Goal: Task Accomplishment & Management: Manage account settings

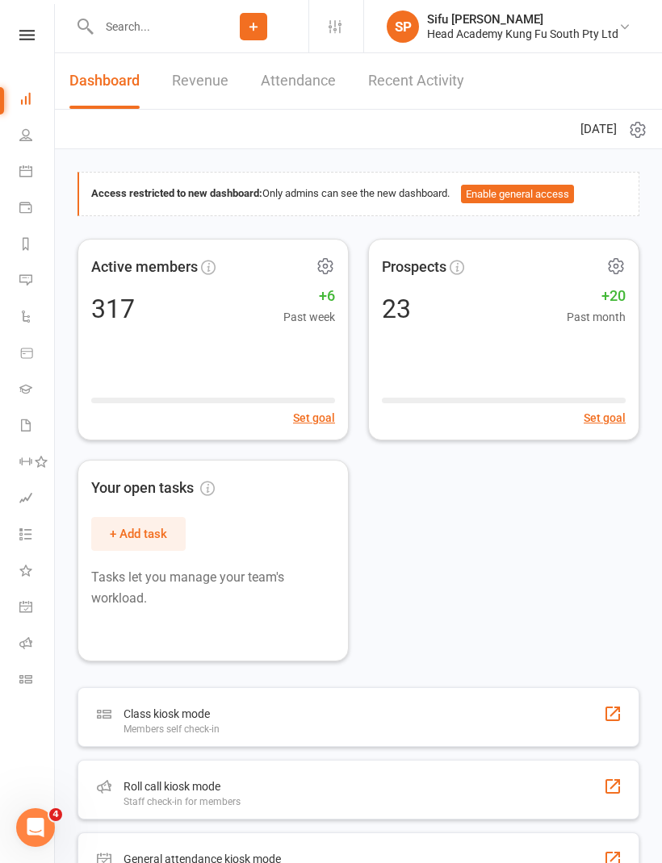
click at [35, 181] on link "Calendar" at bounding box center [37, 173] width 36 height 36
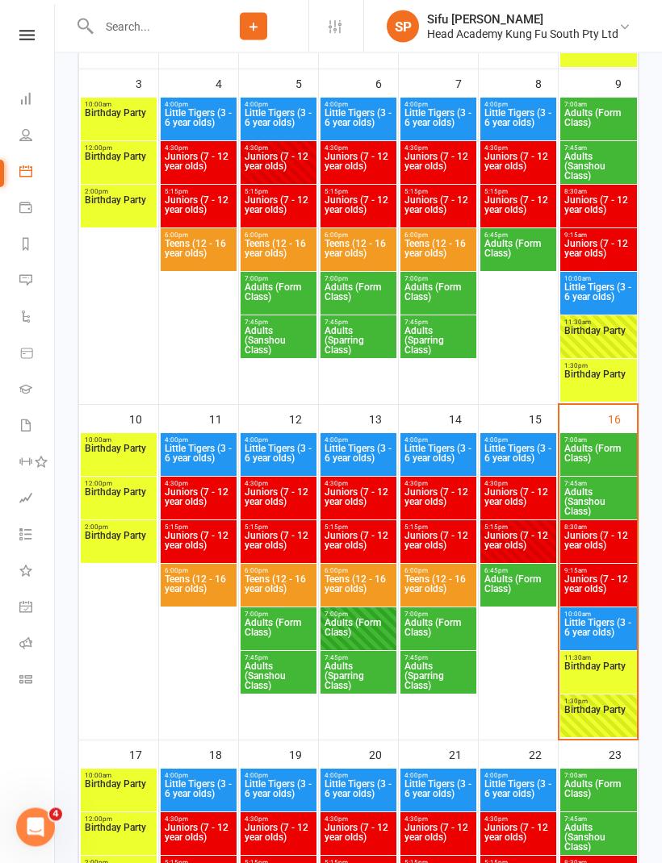
scroll to position [624, 0]
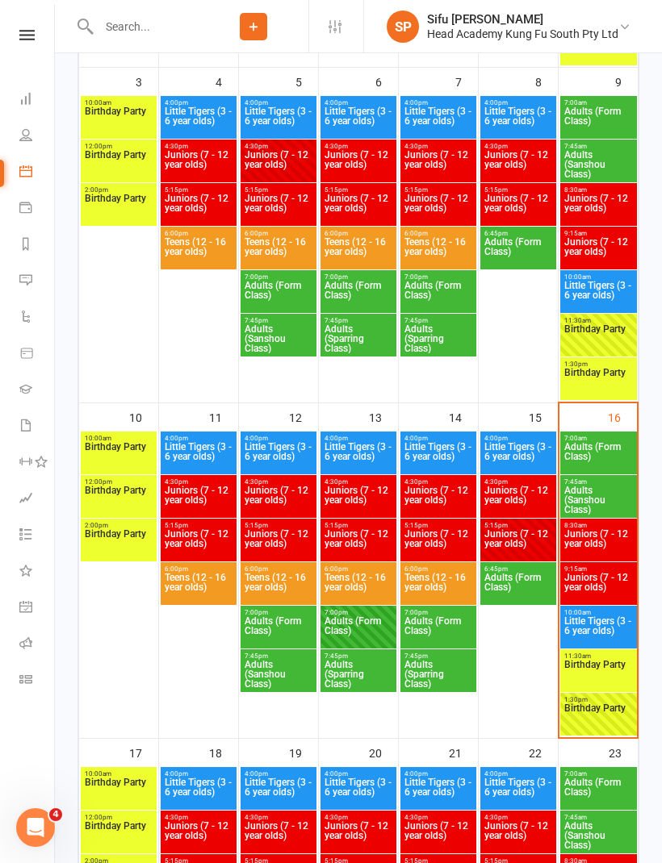
click at [617, 622] on span "Little Tigers (3 - 6 year olds)" at bounding box center [598, 630] width 70 height 29
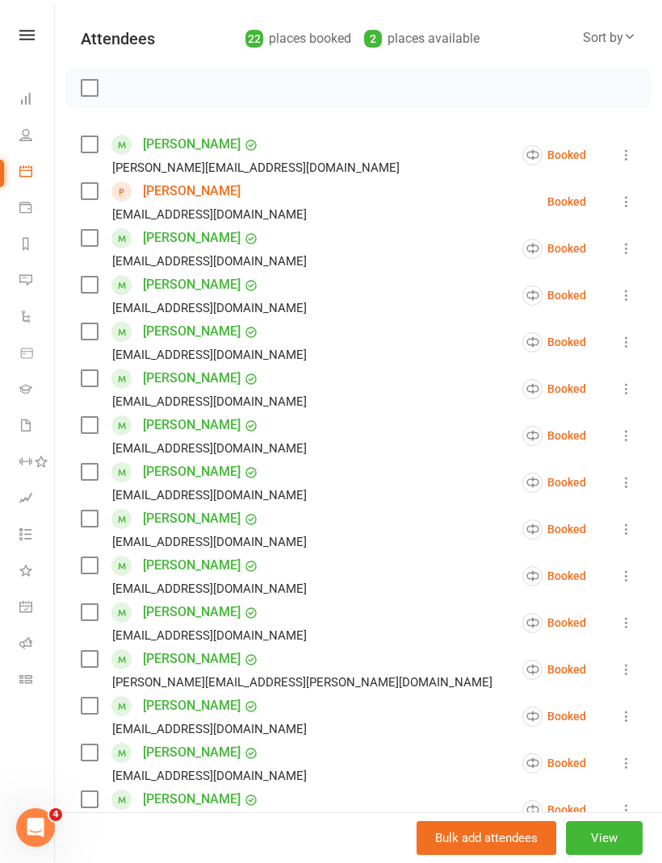
scroll to position [169, 0]
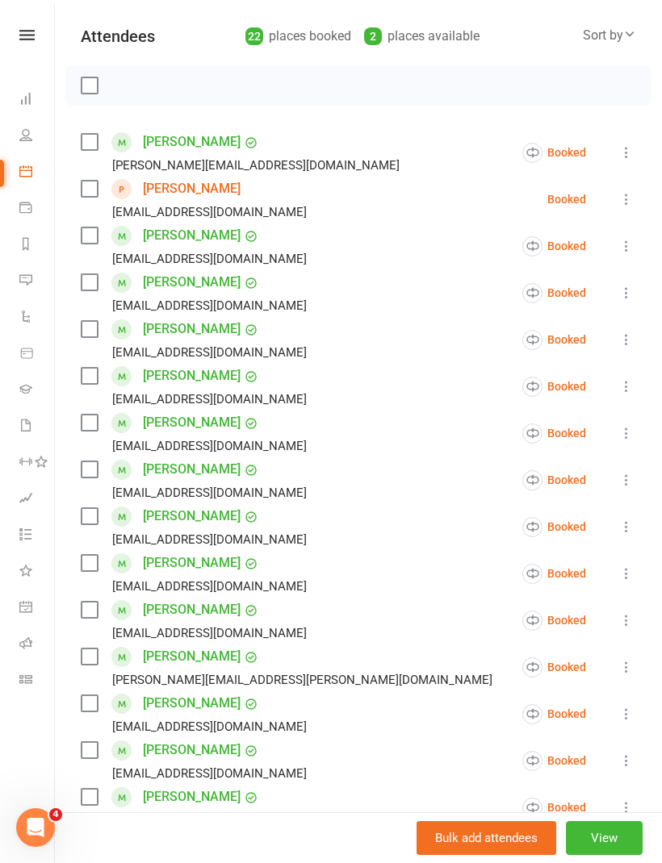
click at [197, 190] on link "[PERSON_NAME]" at bounding box center [192, 189] width 98 height 26
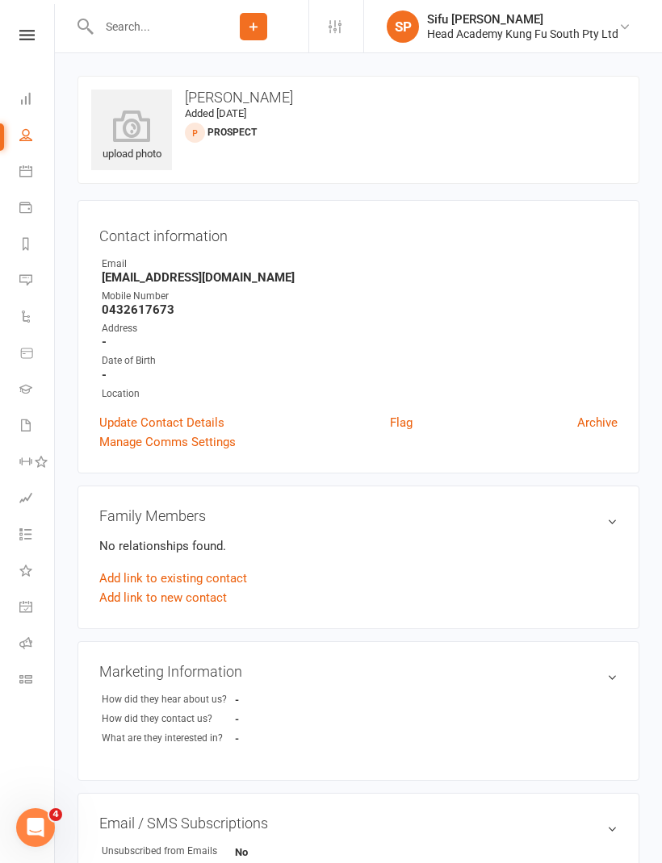
click at [192, 424] on link "Update Contact Details" at bounding box center [161, 422] width 125 height 19
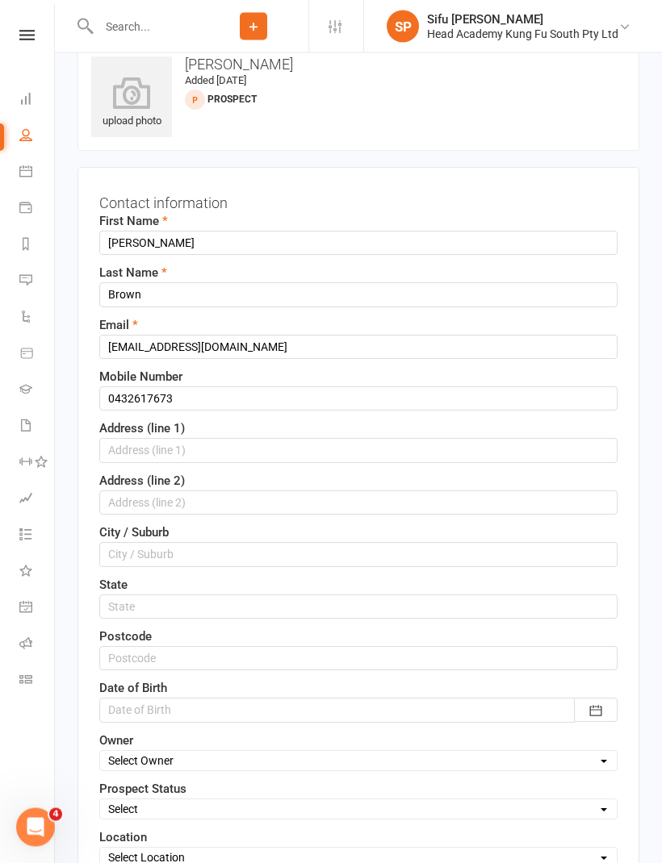
scroll to position [76, 0]
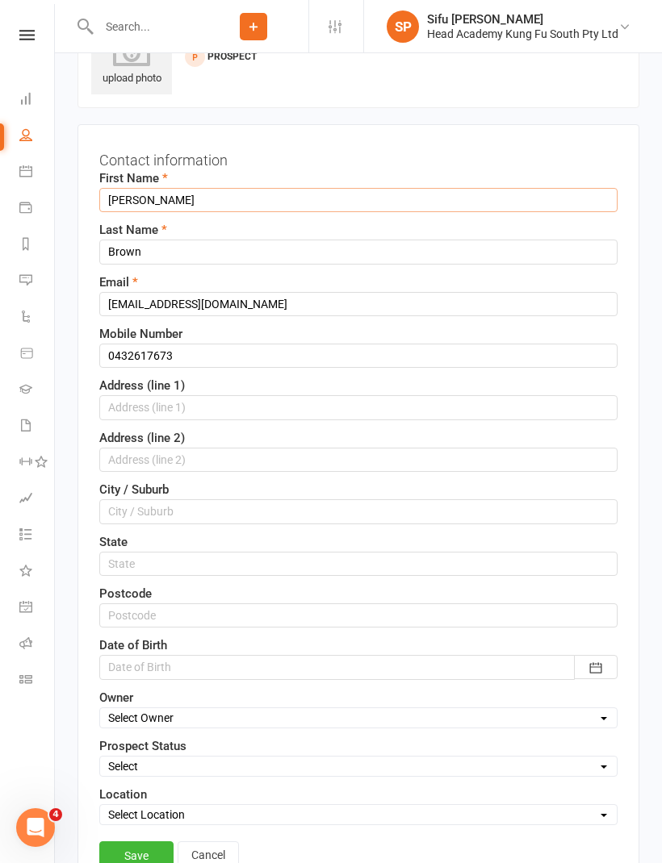
click at [257, 191] on input "[PERSON_NAME]" at bounding box center [358, 200] width 518 height 24
type input "N"
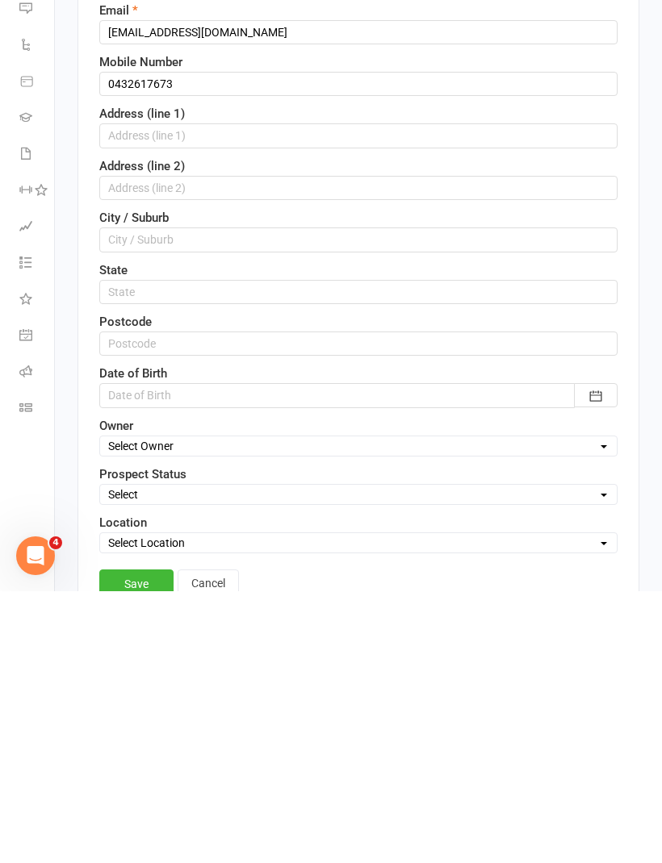
type input "Romani"
click at [601, 663] on icon "button" at bounding box center [596, 668] width 12 height 10
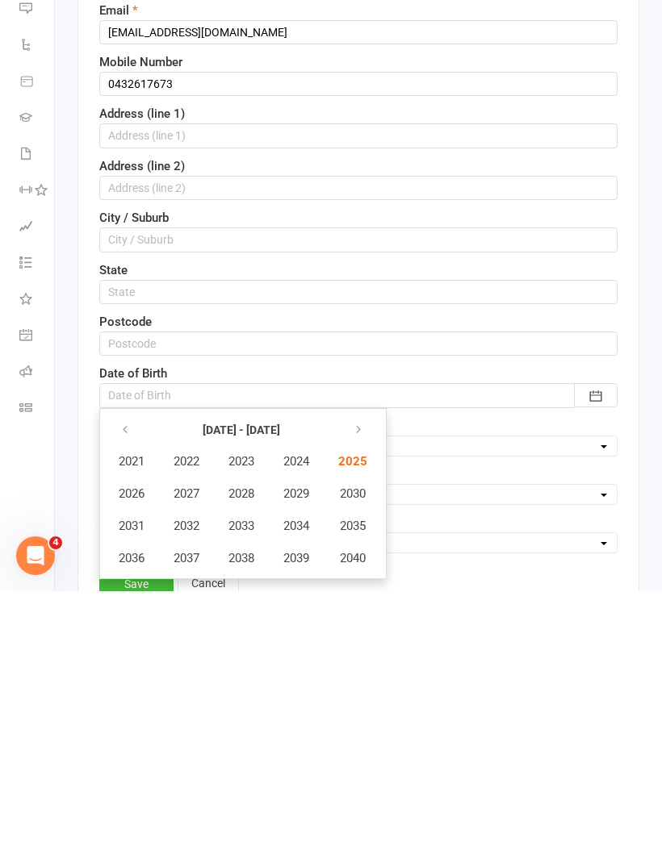
scroll to position [349, 0]
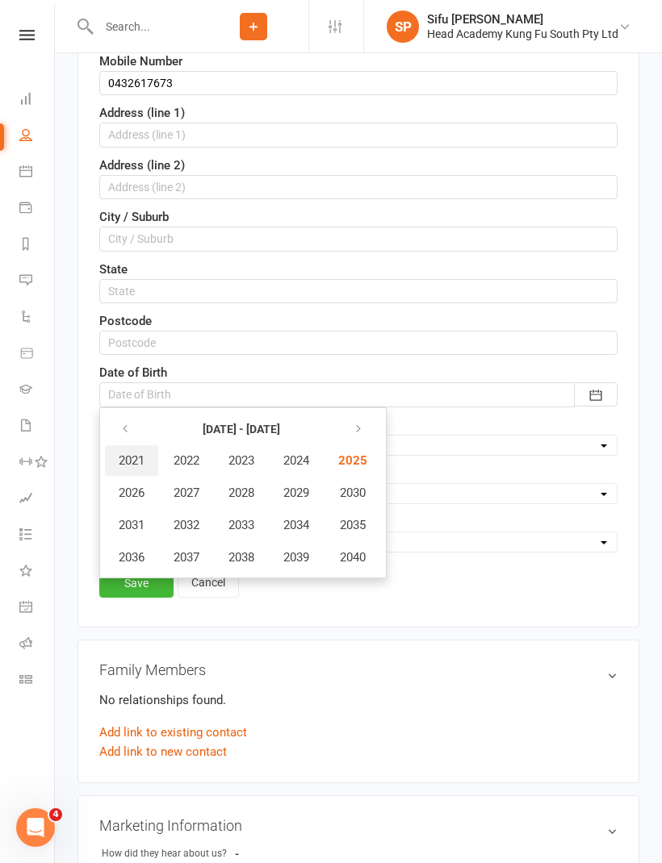
click at [143, 454] on span "2021" at bounding box center [132, 460] width 26 height 15
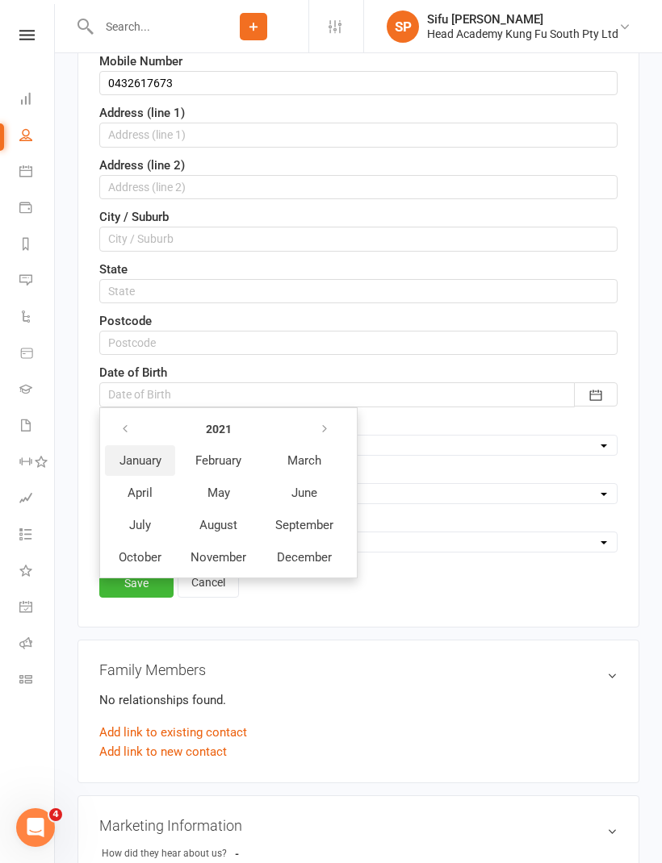
click at [140, 462] on span "January" at bounding box center [140, 460] width 42 height 15
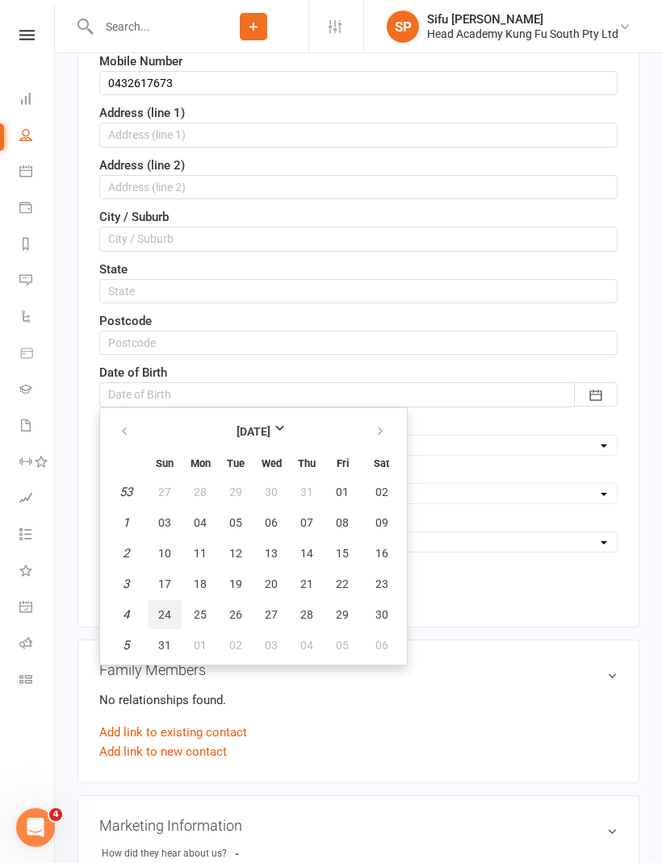
click at [172, 608] on button "24" at bounding box center [165, 614] width 34 height 29
type input "[DATE]"
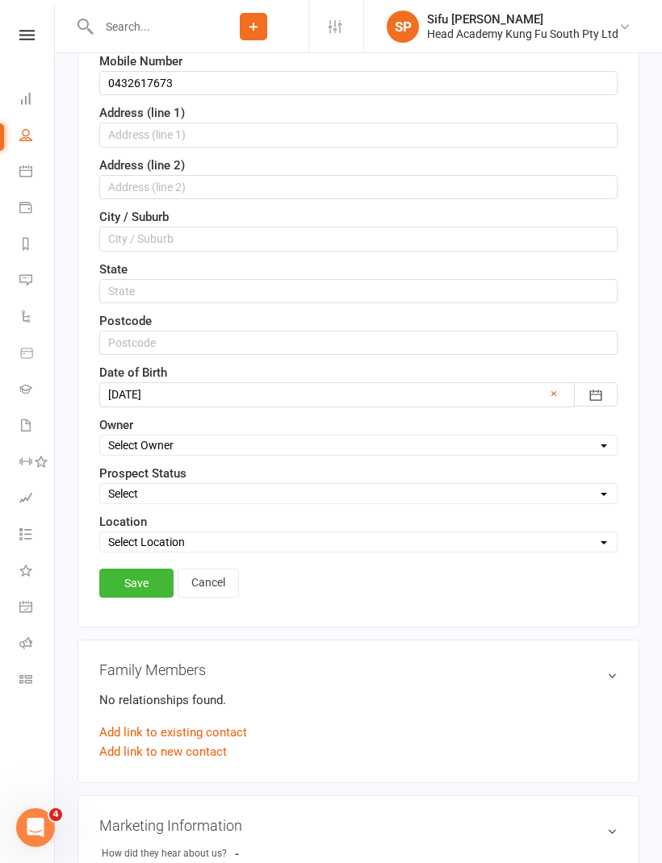
click at [145, 570] on link "Save" at bounding box center [136, 583] width 74 height 29
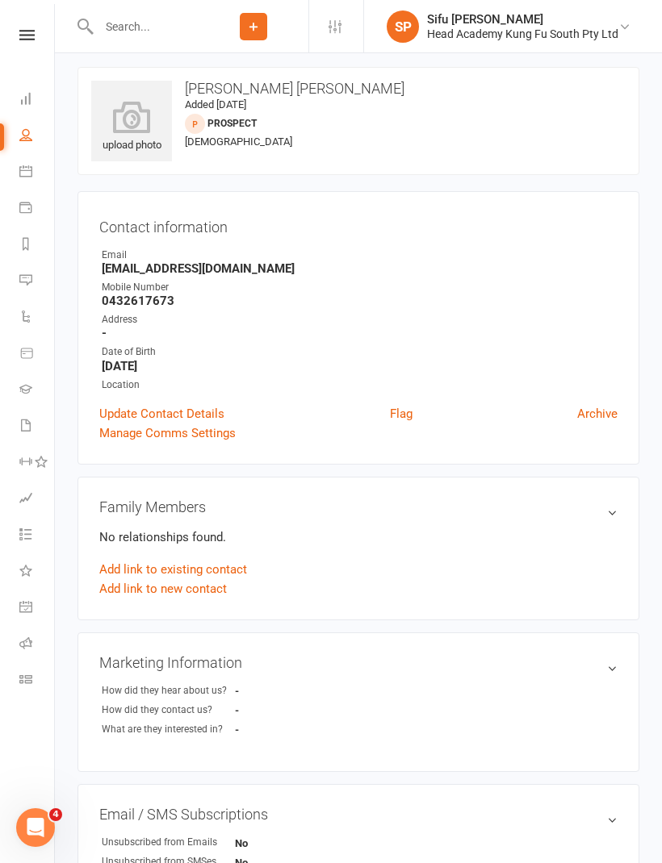
scroll to position [0, 0]
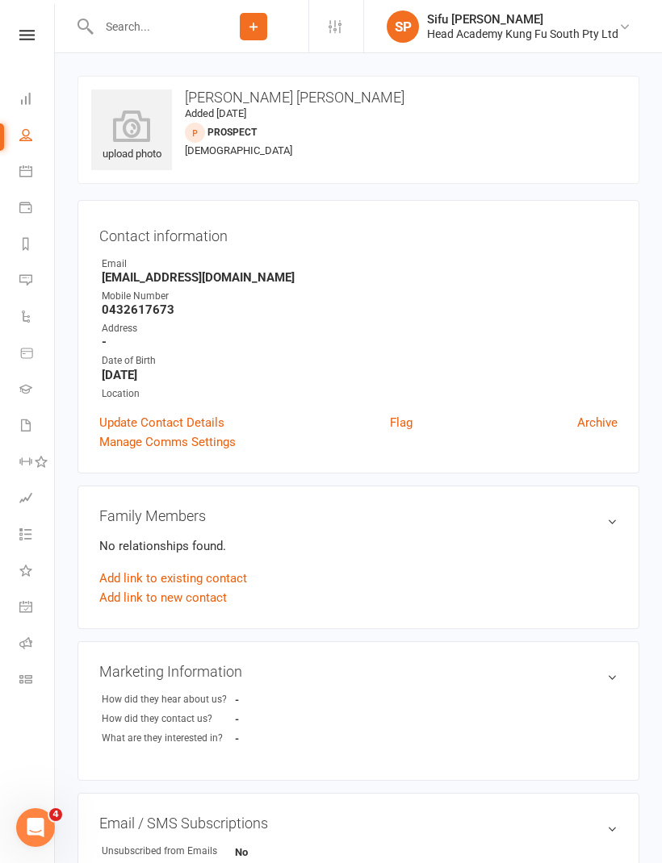
click at [25, 190] on link "Calendar" at bounding box center [37, 173] width 36 height 36
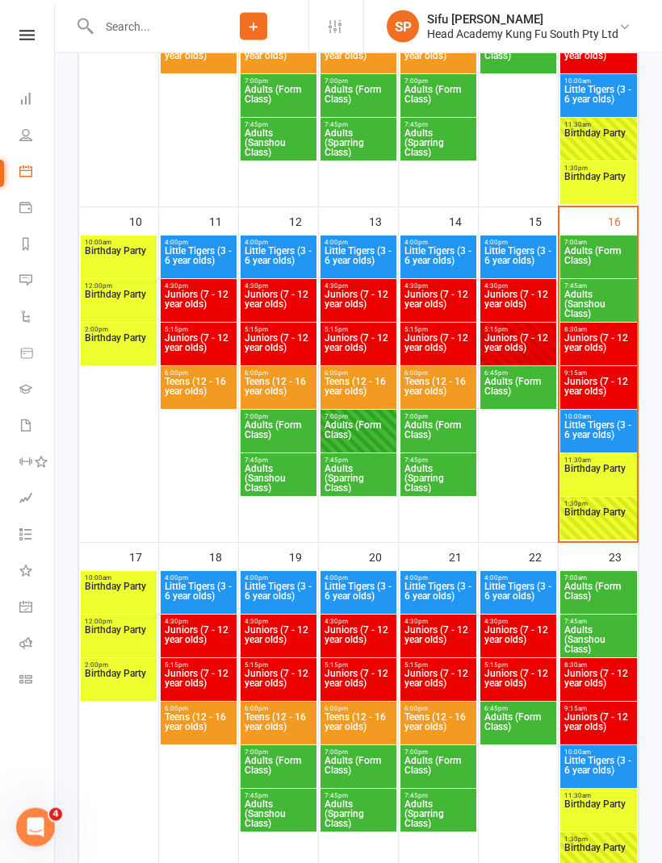
scroll to position [820, 0]
click at [39, 135] on link "People" at bounding box center [37, 137] width 36 height 36
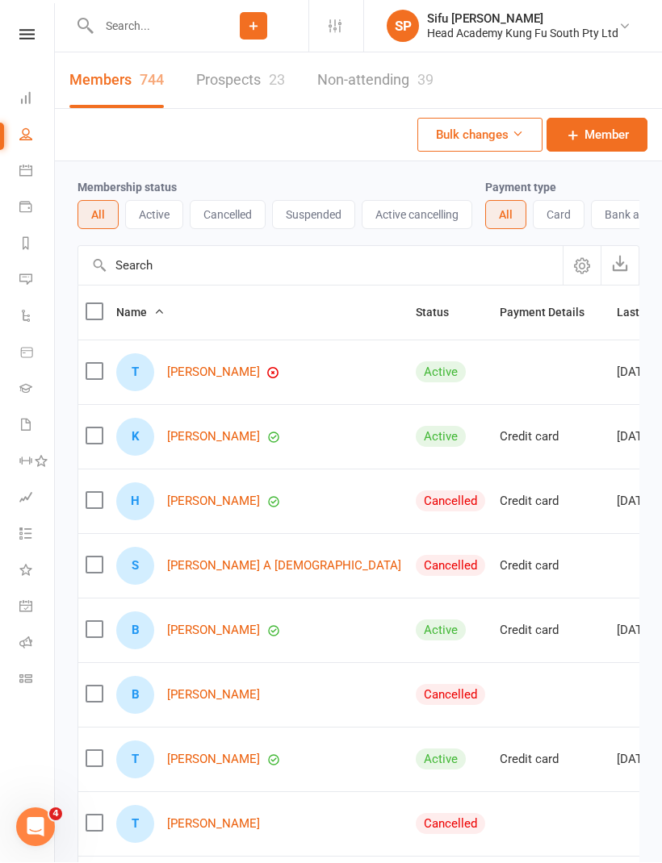
scroll to position [1, 0]
click at [307, 273] on input "text" at bounding box center [320, 265] width 484 height 39
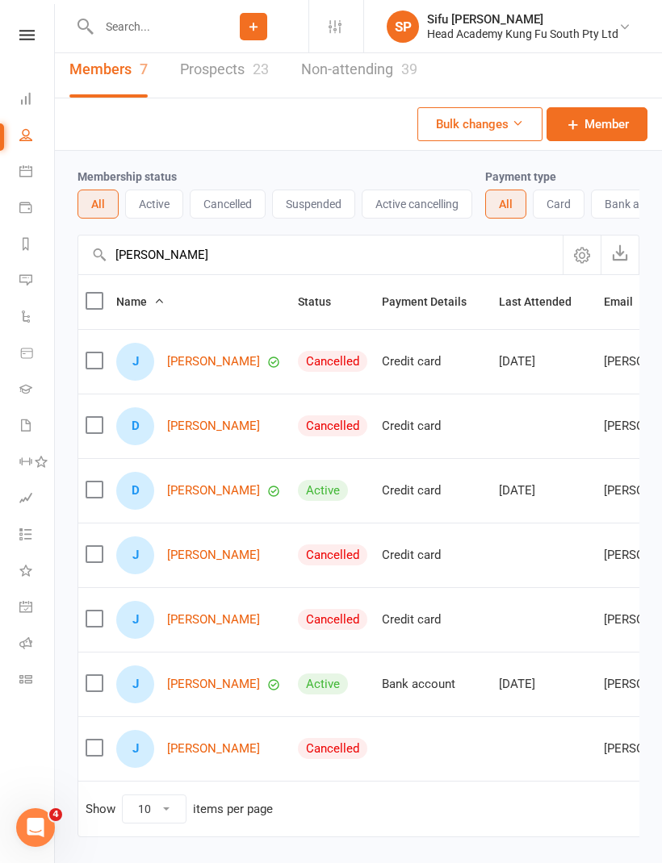
scroll to position [0, 0]
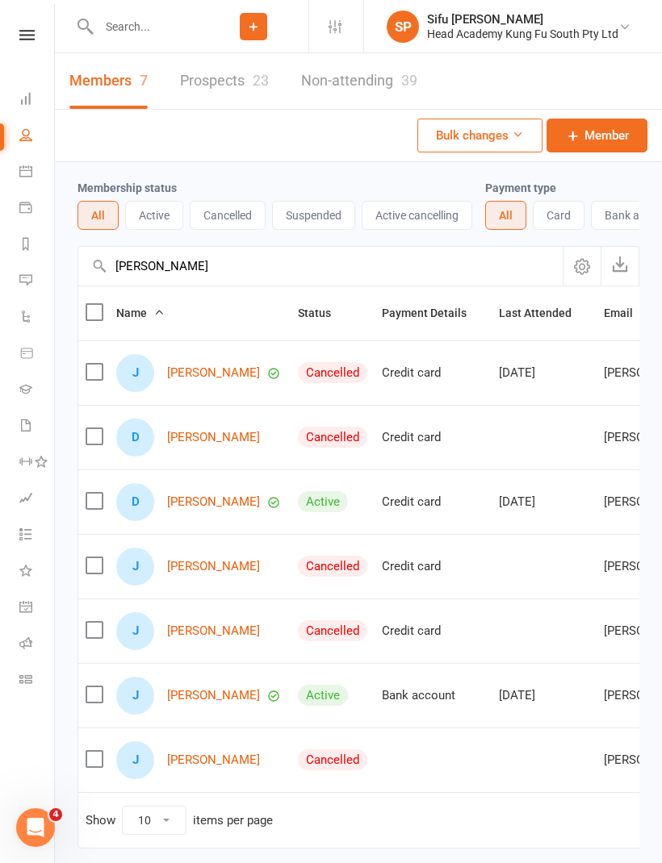
type input "[PERSON_NAME]"
click at [257, 80] on div "23" at bounding box center [261, 80] width 16 height 17
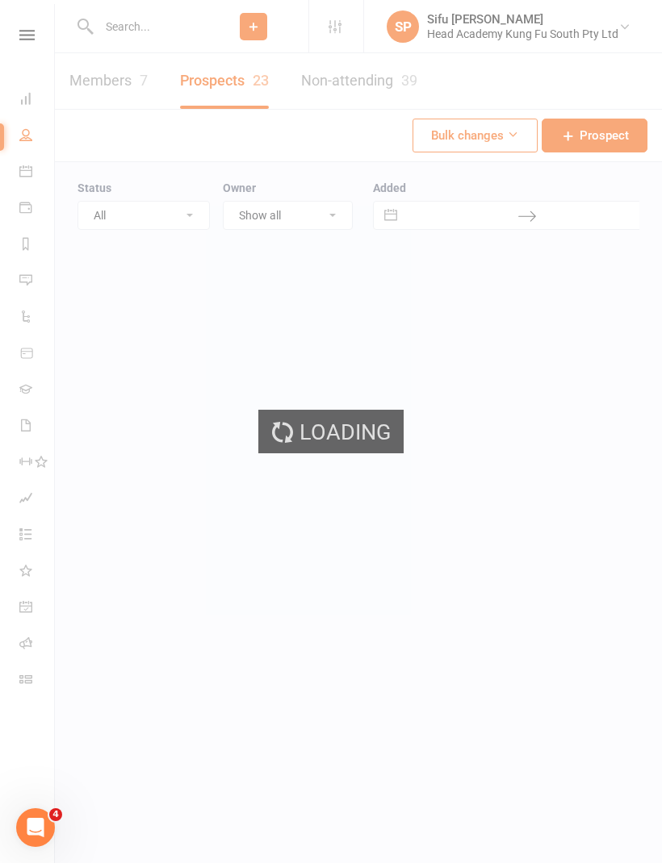
select select "25"
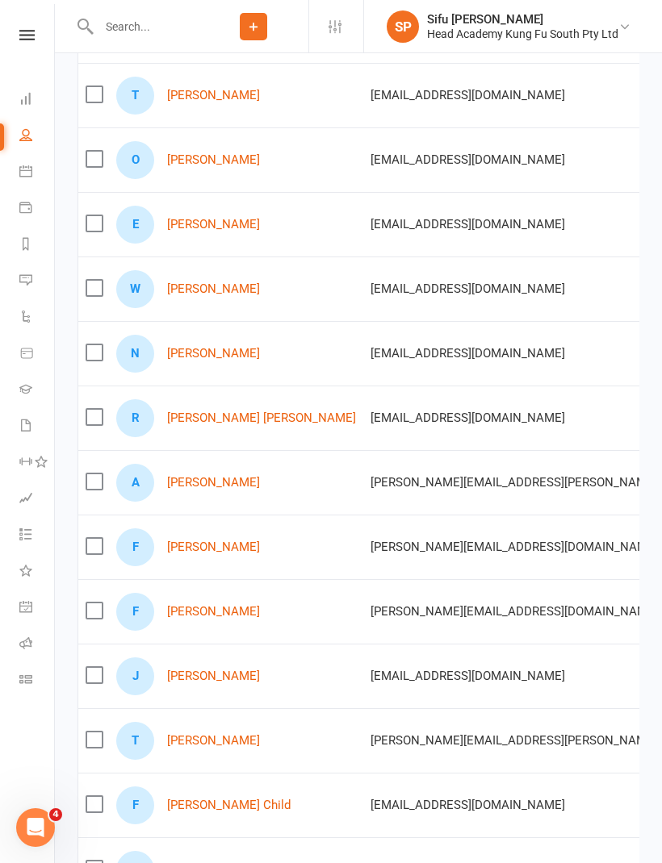
scroll to position [490, 0]
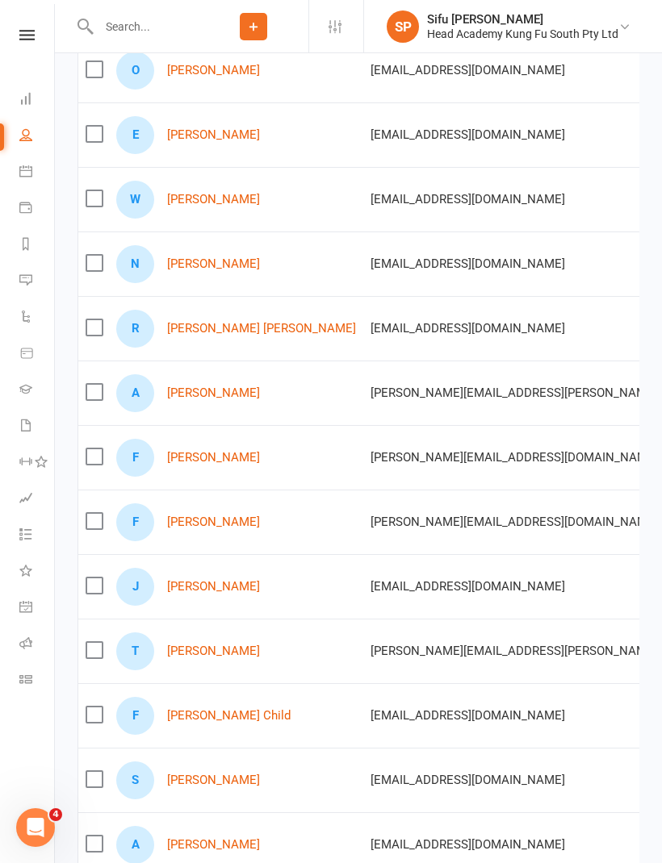
click at [215, 589] on link "[PERSON_NAME]" at bounding box center [213, 587] width 93 height 14
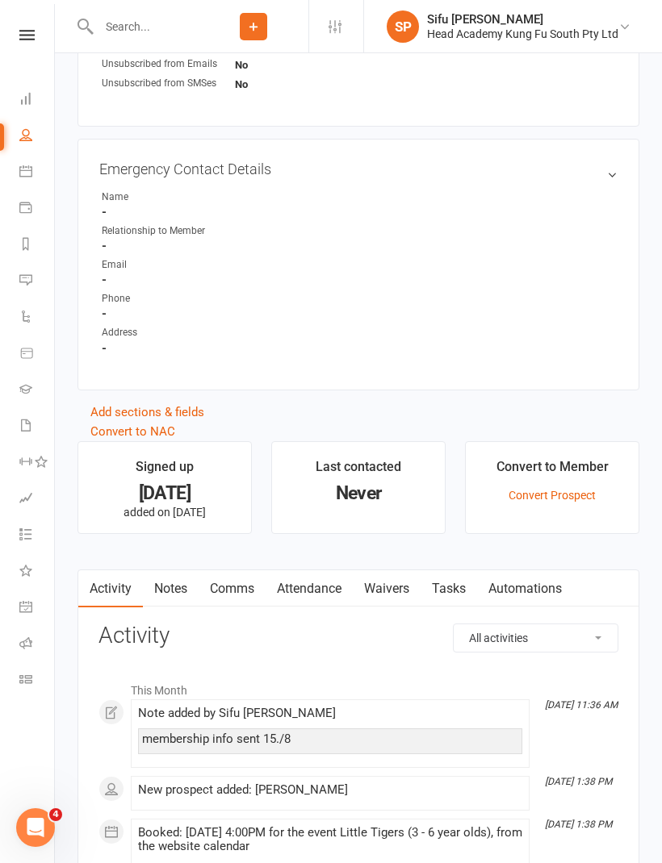
scroll to position [876, 0]
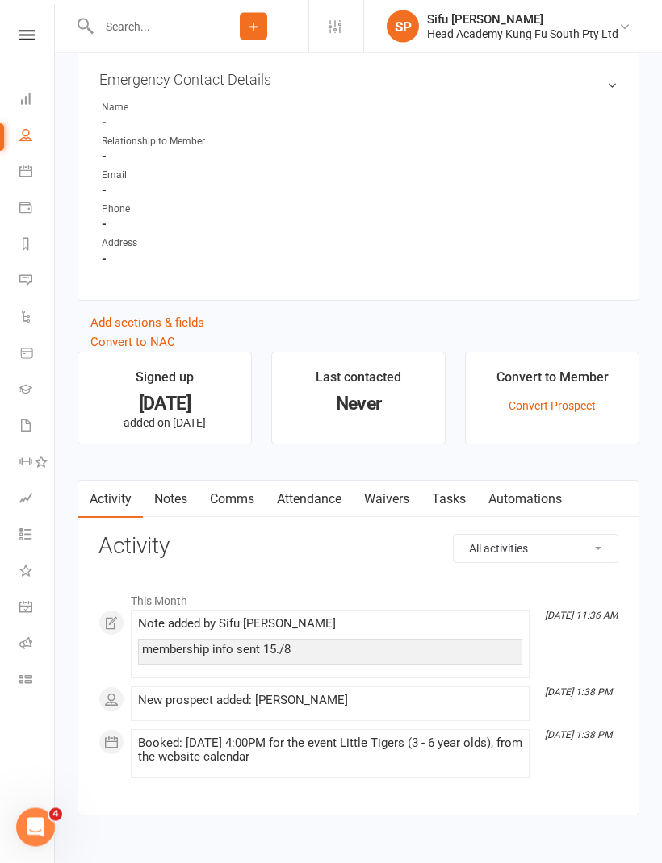
click at [399, 510] on link "Waivers" at bounding box center [387, 500] width 68 height 37
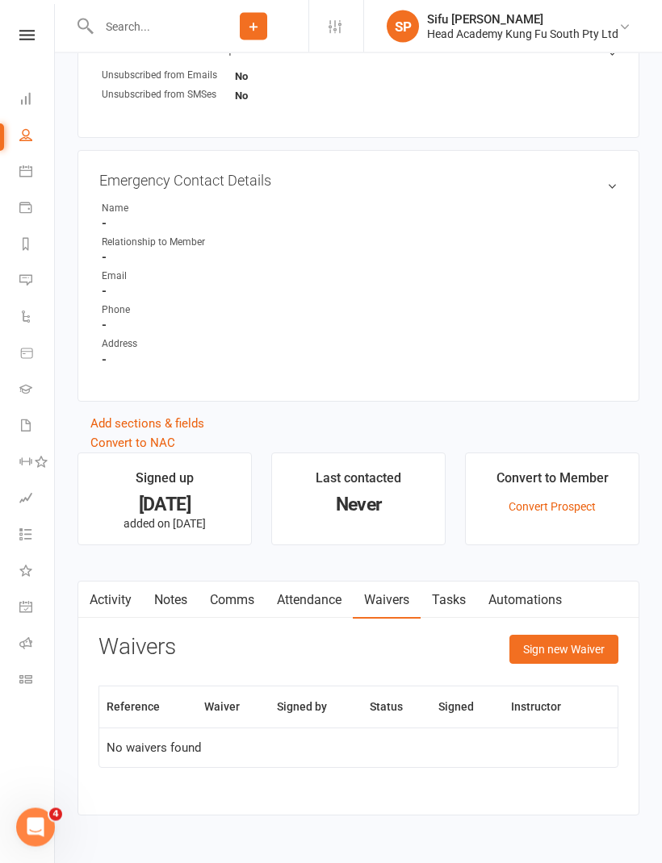
click at [580, 646] on button "Sign new Waiver" at bounding box center [563, 650] width 109 height 29
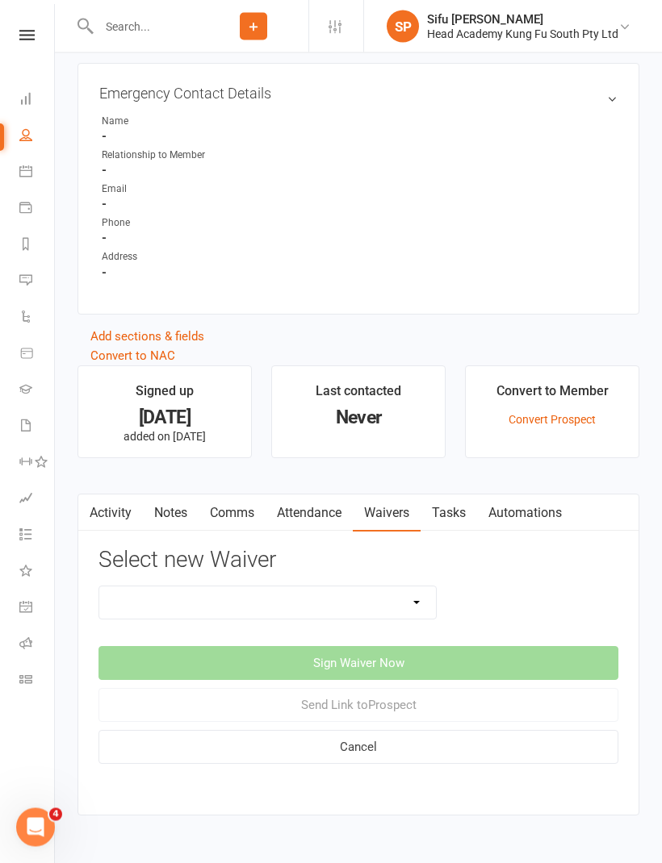
click at [432, 599] on select "Student Membership" at bounding box center [267, 603] width 336 height 32
select select "12654"
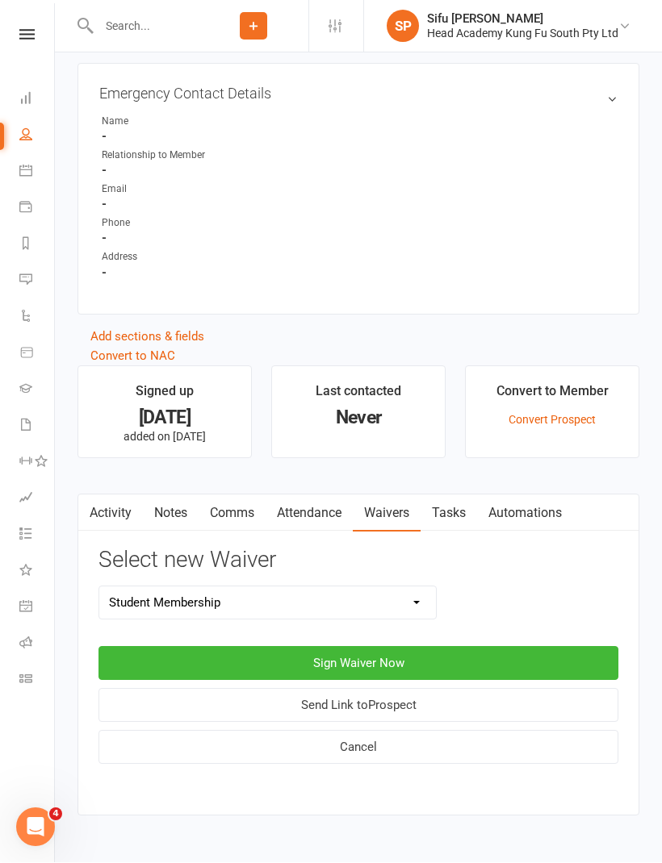
click at [466, 701] on button "Send Link to [GEOGRAPHIC_DATA]" at bounding box center [358, 706] width 520 height 34
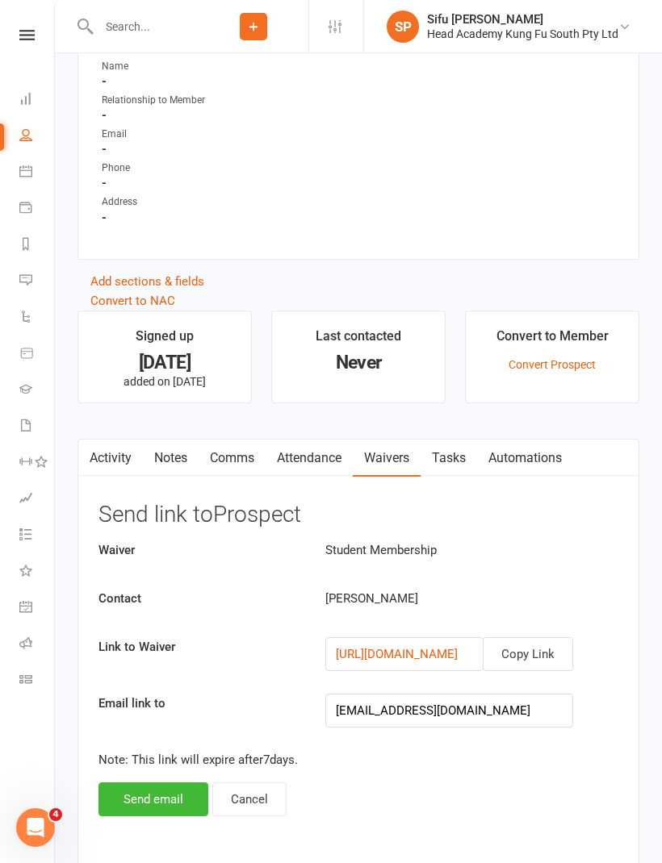
scroll to position [981, 0]
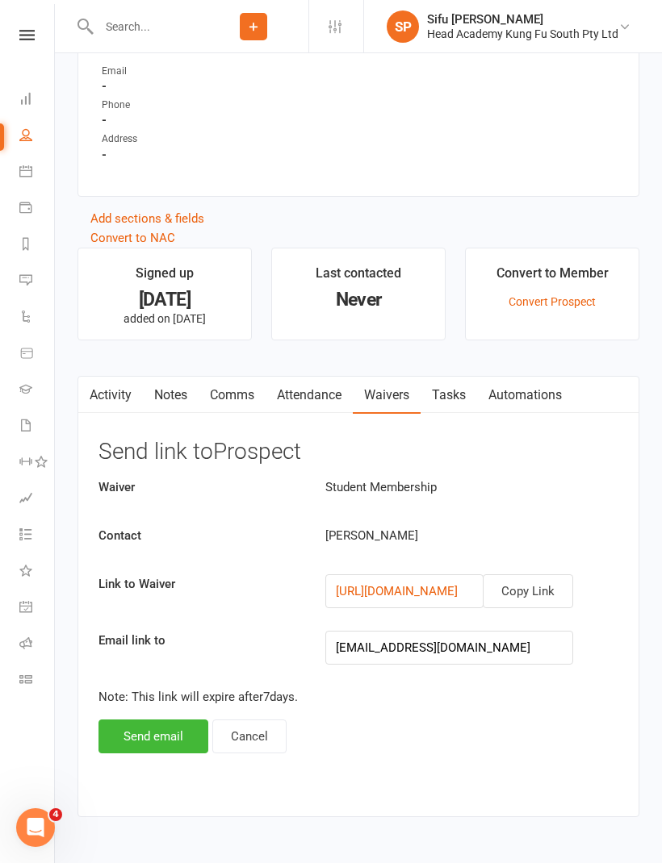
click at [145, 748] on button "Send email" at bounding box center [153, 737] width 110 height 34
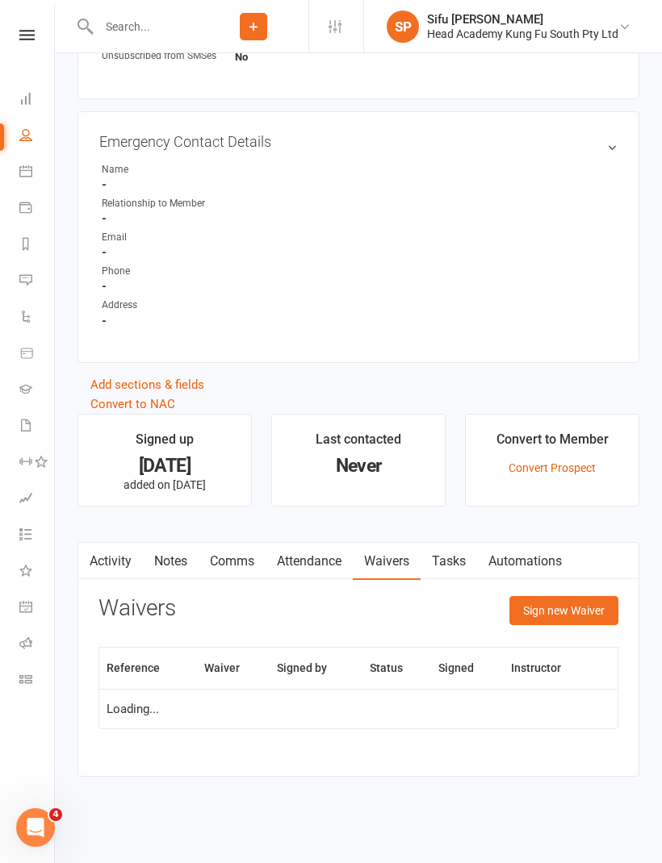
scroll to position [775, 0]
